Goal: Task Accomplishment & Management: Manage account settings

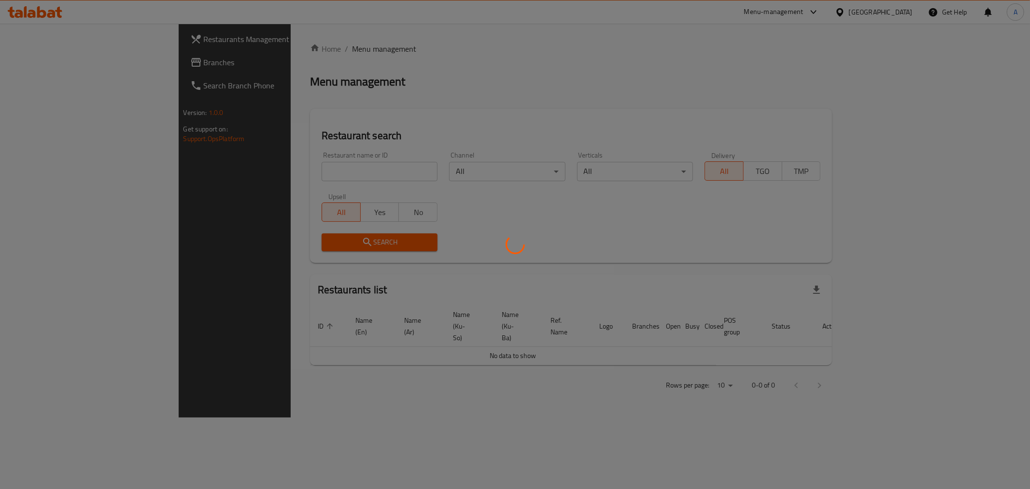
click at [269, 181] on div at bounding box center [515, 244] width 1030 height 489
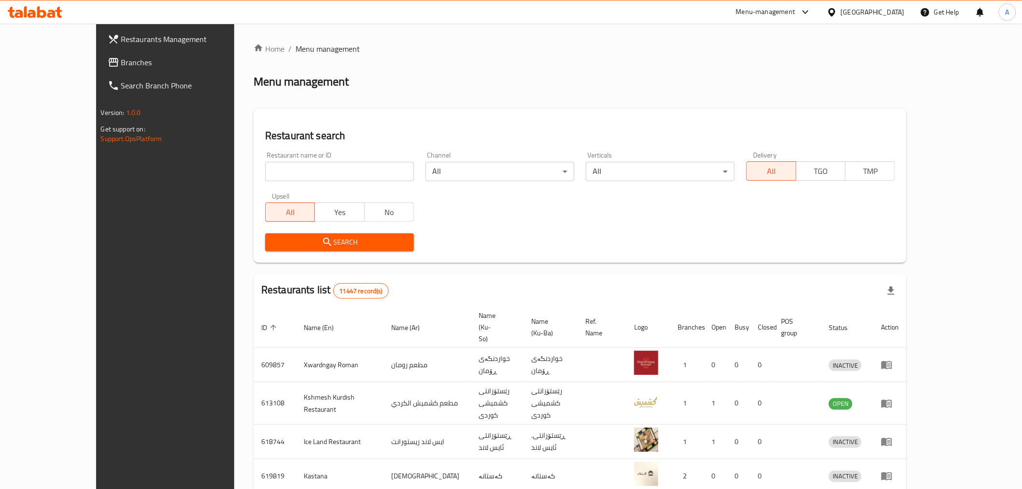
click at [253, 160] on div "Home / Menu management Menu management Restaurant search Restaurant name or ID …" at bounding box center [579, 387] width 653 height 688
click at [265, 166] on input "search" at bounding box center [339, 171] width 149 height 19
paste input "647728"
type input "647728"
click button "Search" at bounding box center [339, 242] width 149 height 18
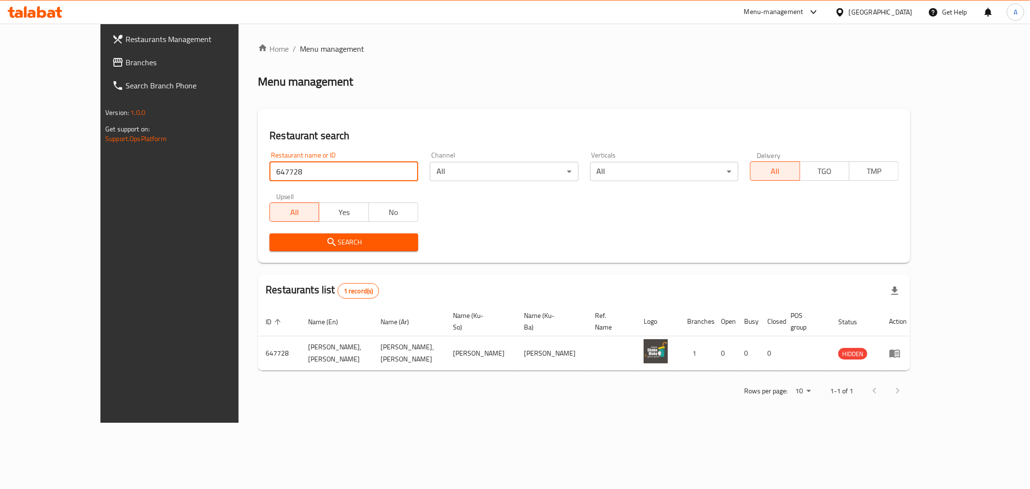
click at [273, 169] on input "647728" at bounding box center [343, 171] width 149 height 19
click button "Search" at bounding box center [343, 242] width 149 height 18
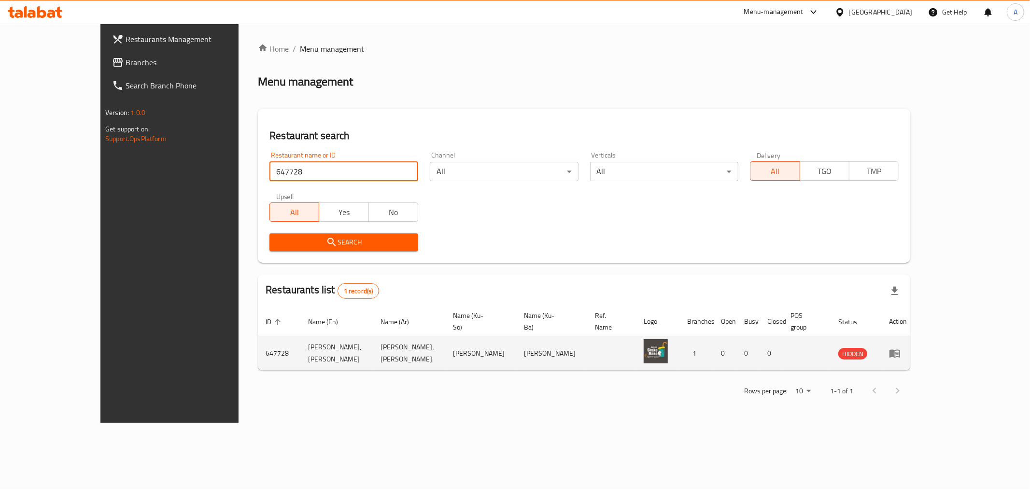
click at [900, 350] on icon "enhanced table" at bounding box center [894, 354] width 11 height 8
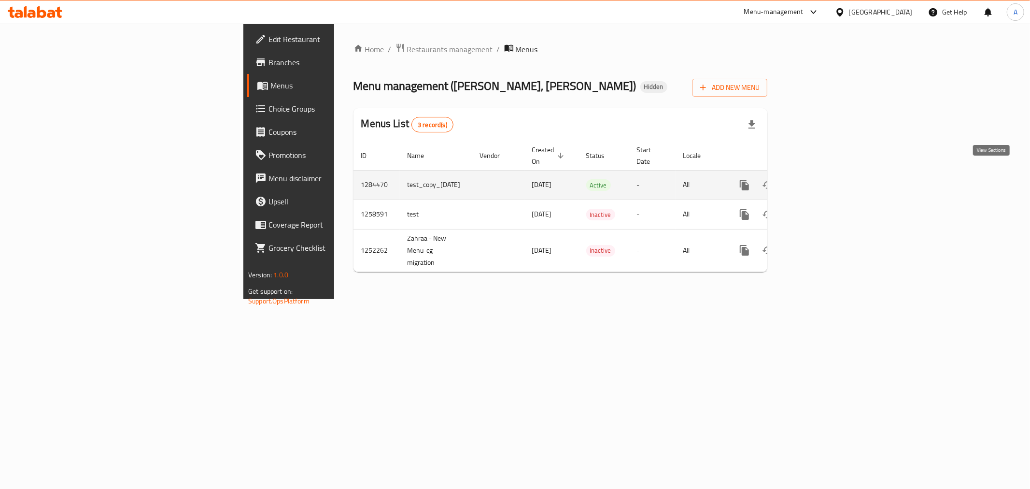
click at [820, 179] on icon "enhanced table" at bounding box center [814, 185] width 12 height 12
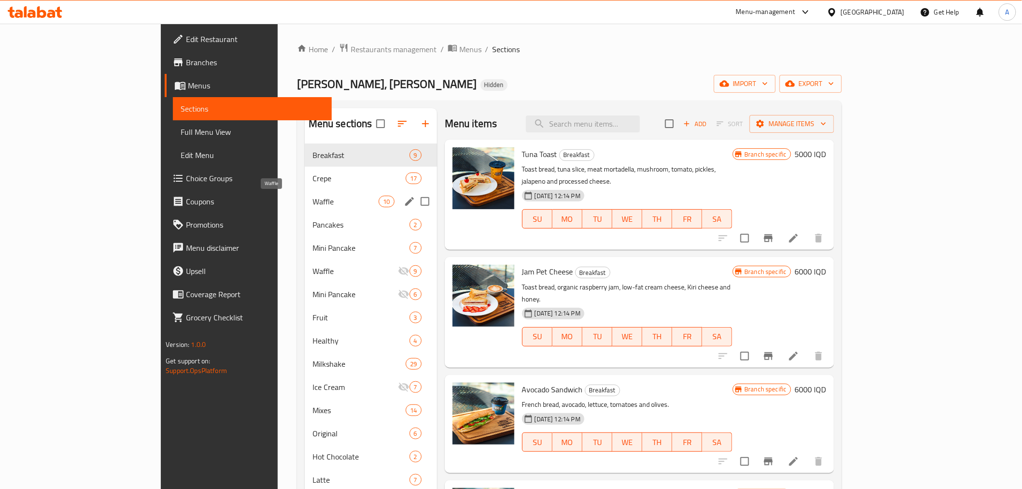
click at [312, 200] on span "Waffle" at bounding box center [345, 202] width 67 height 12
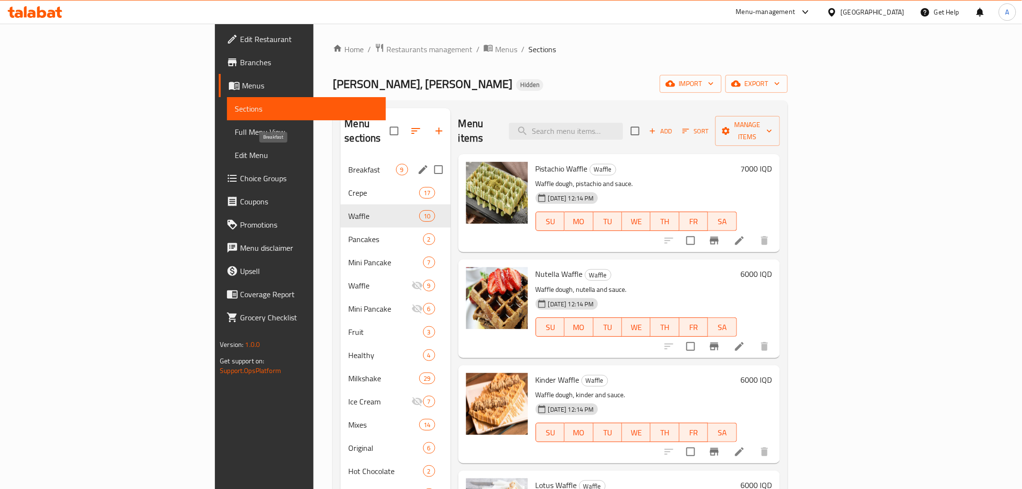
click at [348, 164] on span "Breakfast" at bounding box center [371, 170] width 47 height 12
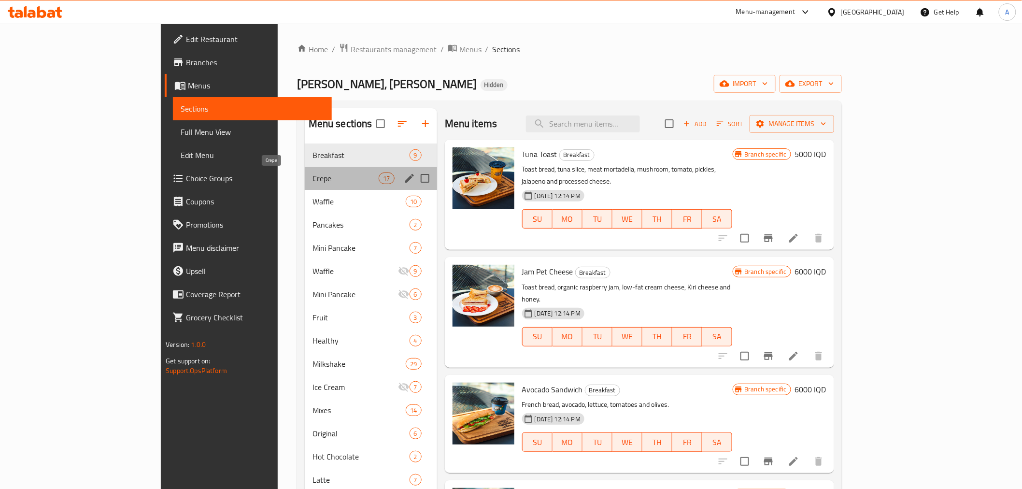
click at [312, 178] on span "Crepe" at bounding box center [345, 178] width 67 height 12
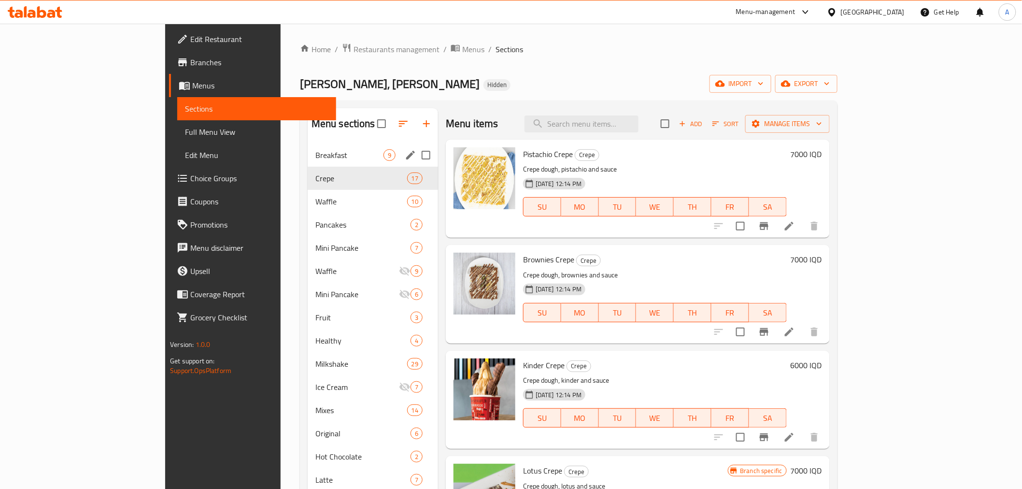
click at [308, 146] on div "Breakfast 9" at bounding box center [373, 154] width 130 height 23
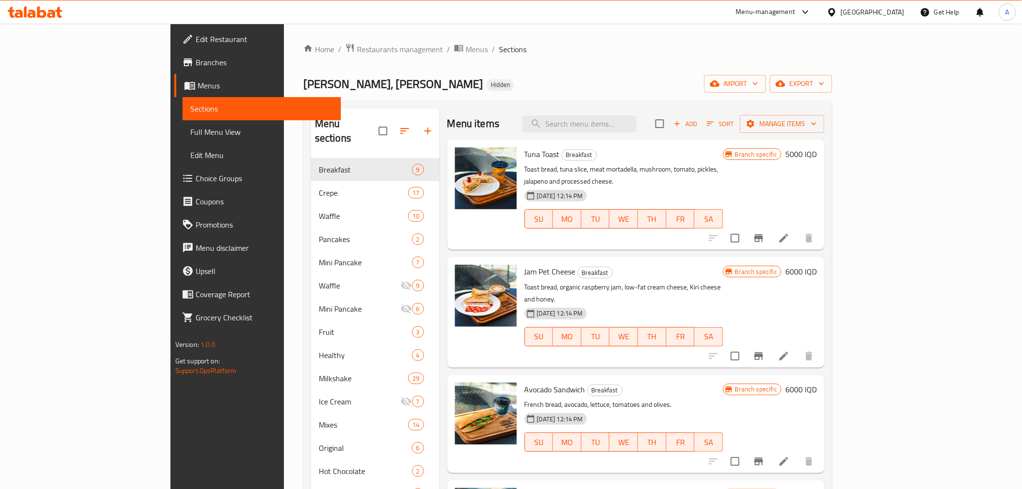
click at [196, 63] on span "Branches" at bounding box center [265, 62] width 138 height 12
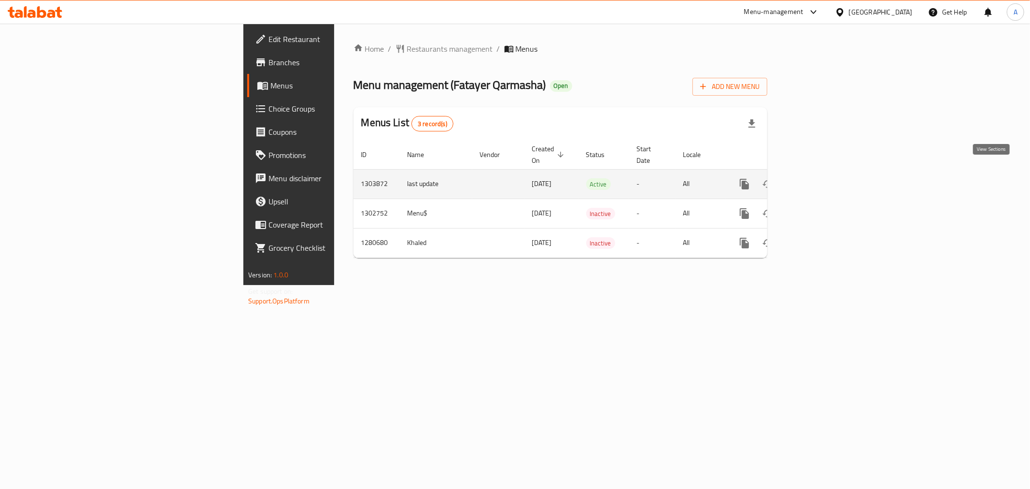
click at [820, 178] on icon "enhanced table" at bounding box center [814, 184] width 12 height 12
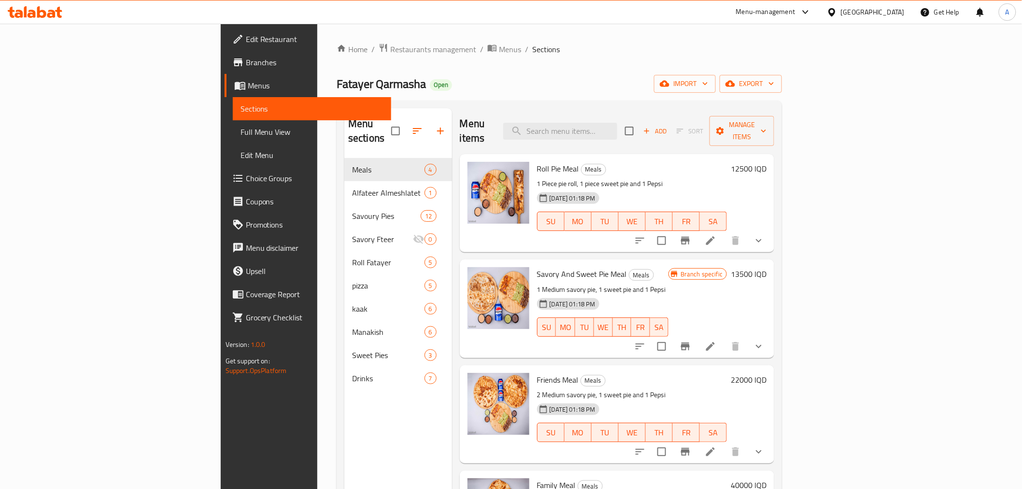
click at [552, 61] on div "Home / Restaurants management / Menus / Sections Fatayer Qarmasha Open import e…" at bounding box center [558, 323] width 445 height 561
click at [460, 126] on h2 "Menu items" at bounding box center [476, 130] width 32 height 29
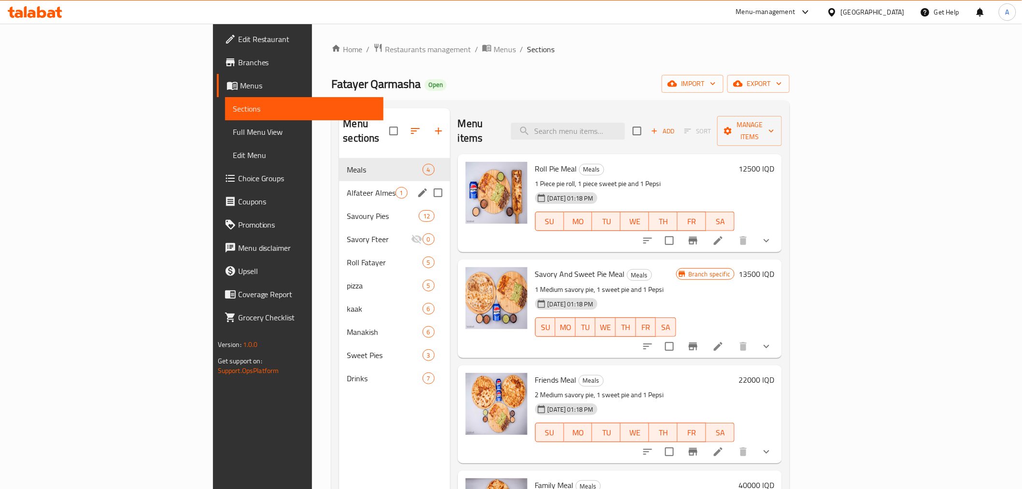
click at [347, 187] on span "Alfateer Almeshlatet" at bounding box center [371, 193] width 48 height 12
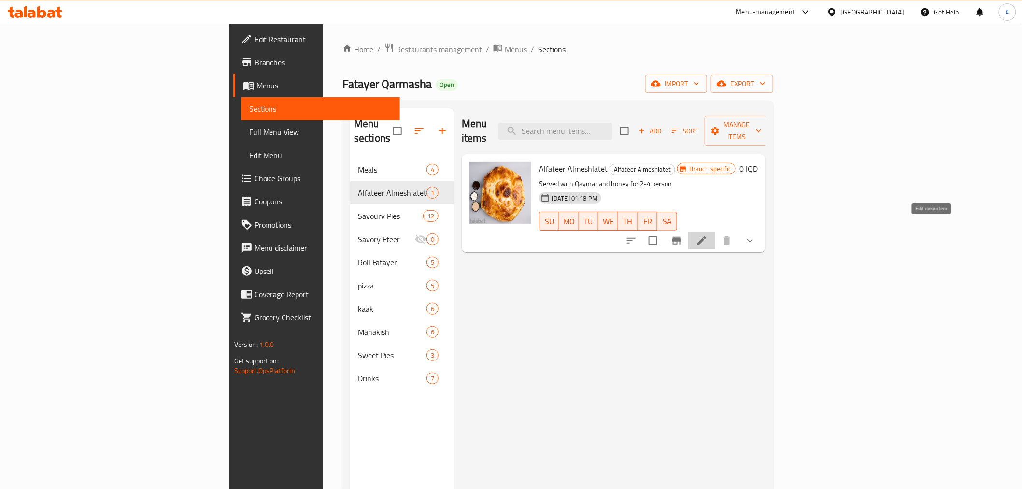
click at [707, 235] on icon at bounding box center [702, 241] width 12 height 12
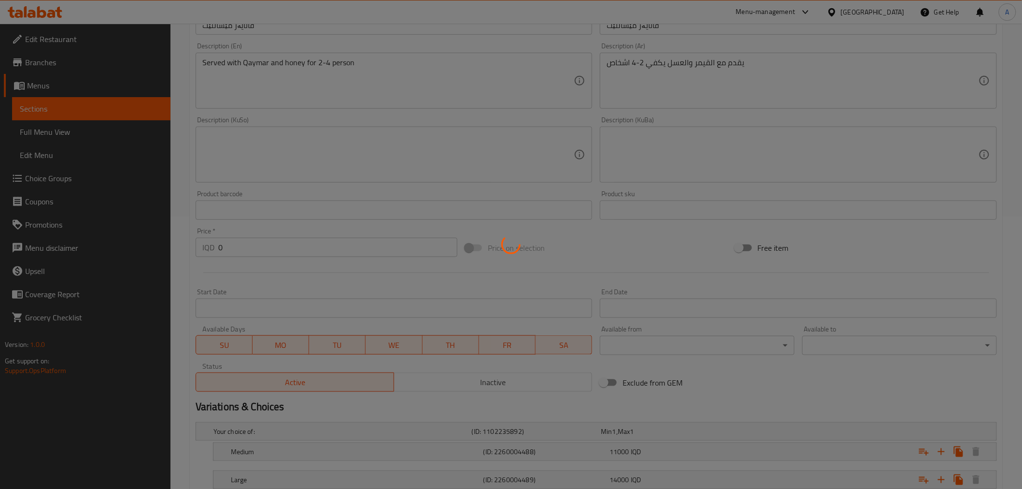
scroll to position [340, 0]
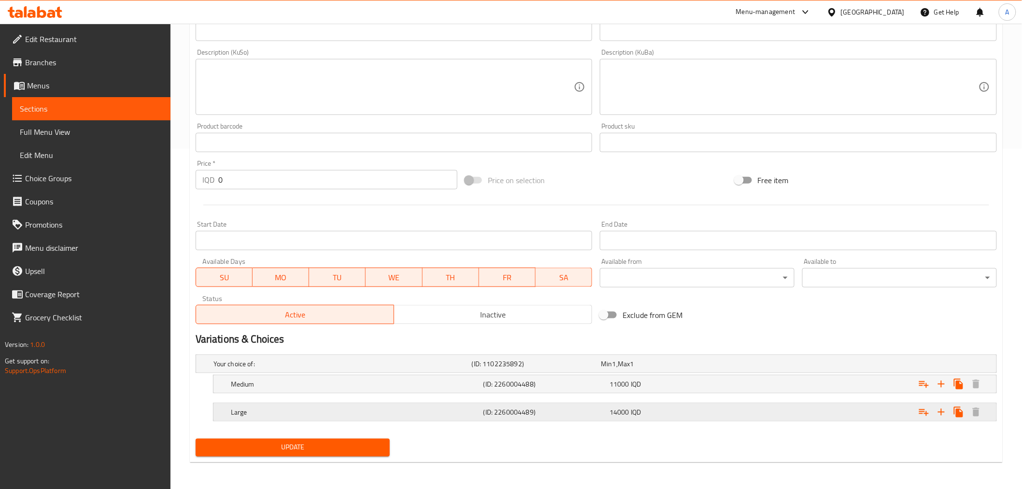
click at [329, 408] on h5 "Large" at bounding box center [355, 412] width 249 height 10
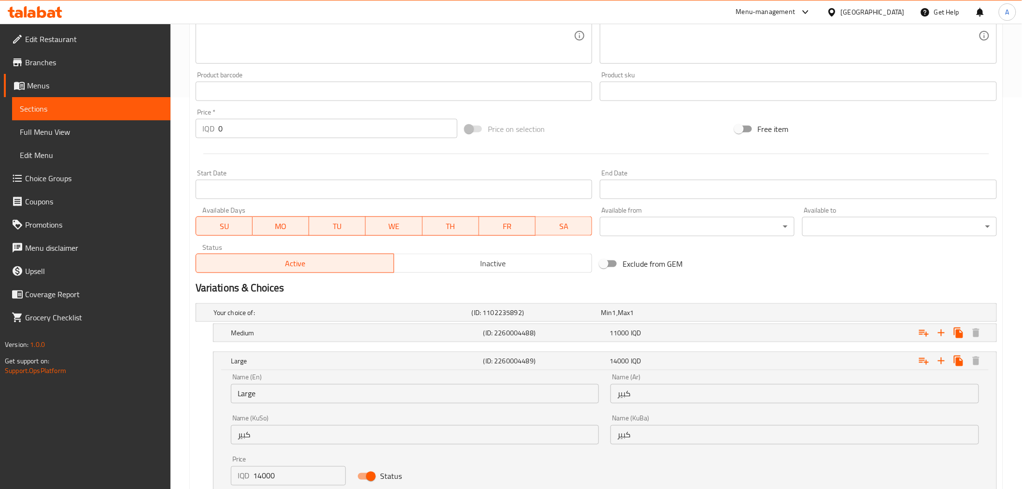
scroll to position [463, 0]
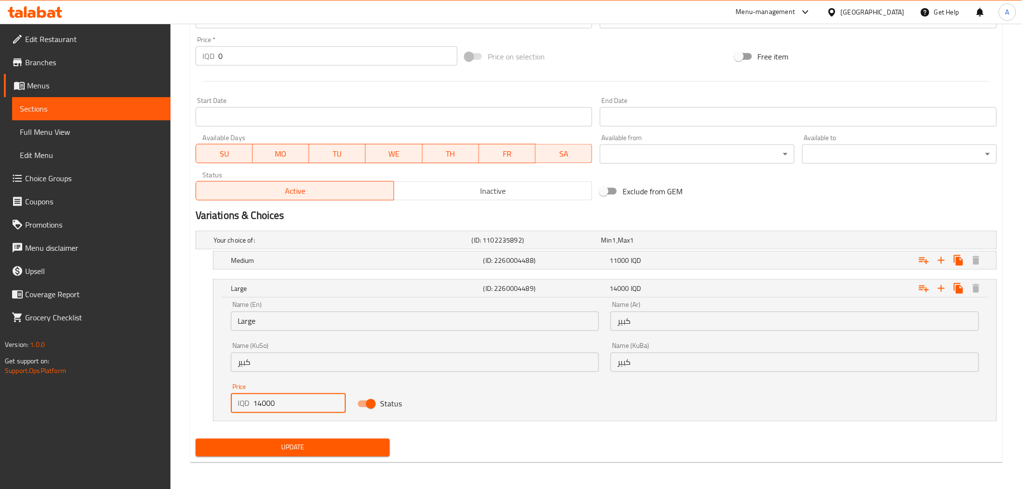
drag, startPoint x: 266, startPoint y: 405, endPoint x: 258, endPoint y: 407, distance: 8.0
click at [258, 407] on input "14000" at bounding box center [299, 402] width 92 height 19
type input "15500"
click at [287, 438] on button "Update" at bounding box center [293, 447] width 195 height 18
click at [321, 453] on button "Update" at bounding box center [293, 447] width 195 height 18
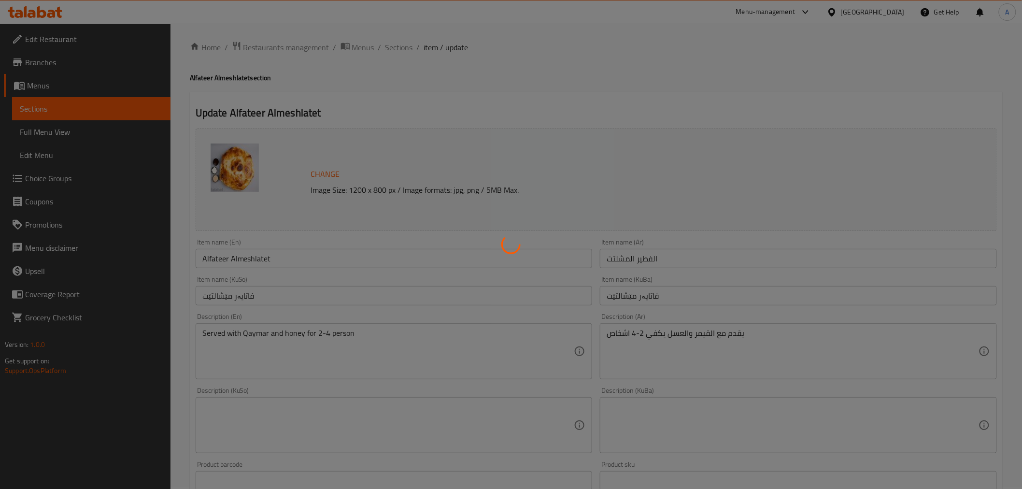
scroll to position [0, 0]
